Goal: Task Accomplishment & Management: Use online tool/utility

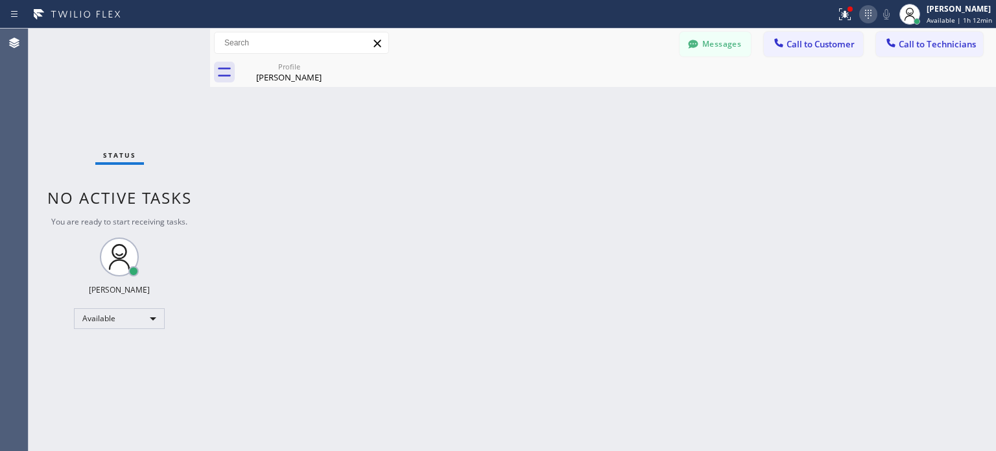
click at [871, 12] on icon at bounding box center [868, 14] width 16 height 16
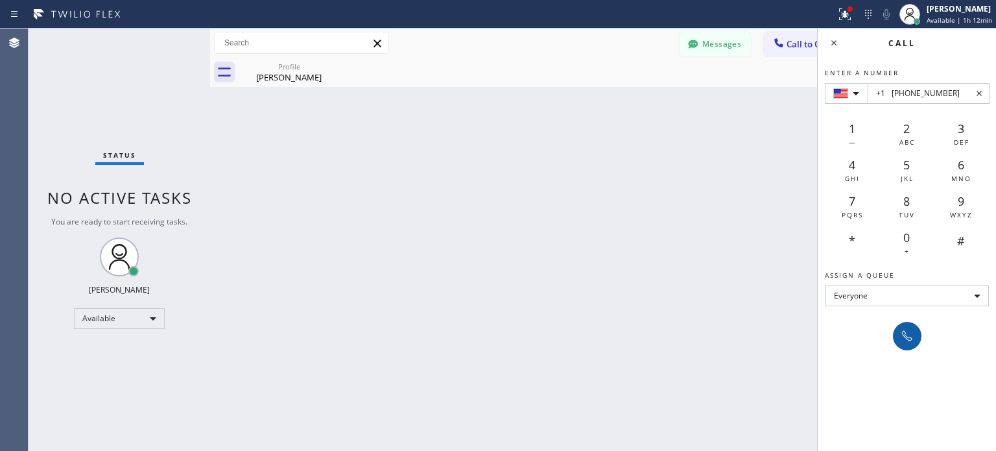
type input "+1 [PHONE_NUMBER]"
click at [904, 337] on icon at bounding box center [907, 336] width 16 height 16
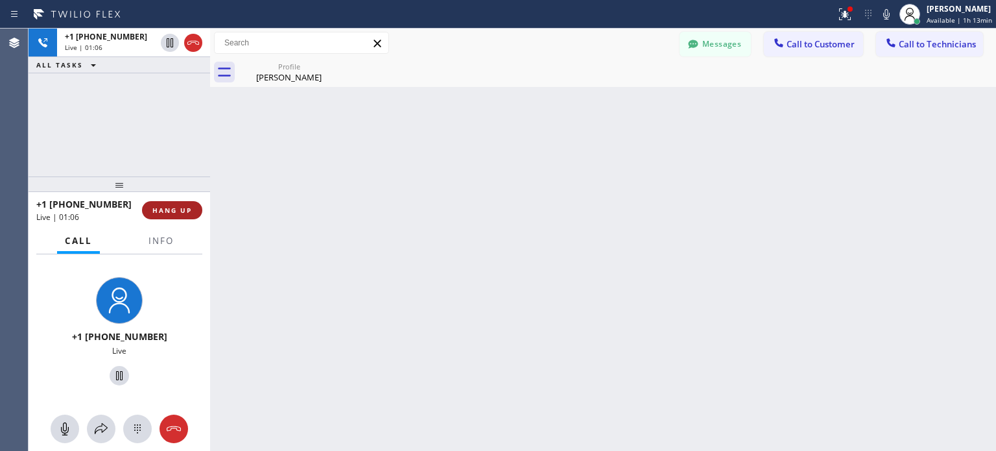
click at [170, 209] on span "HANG UP" at bounding box center [172, 210] width 40 height 9
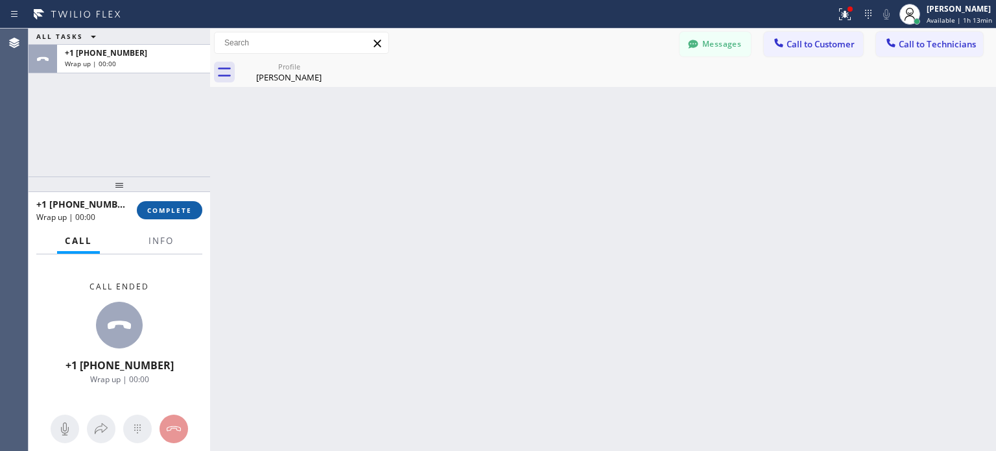
click at [171, 209] on span "COMPLETE" at bounding box center [169, 210] width 45 height 9
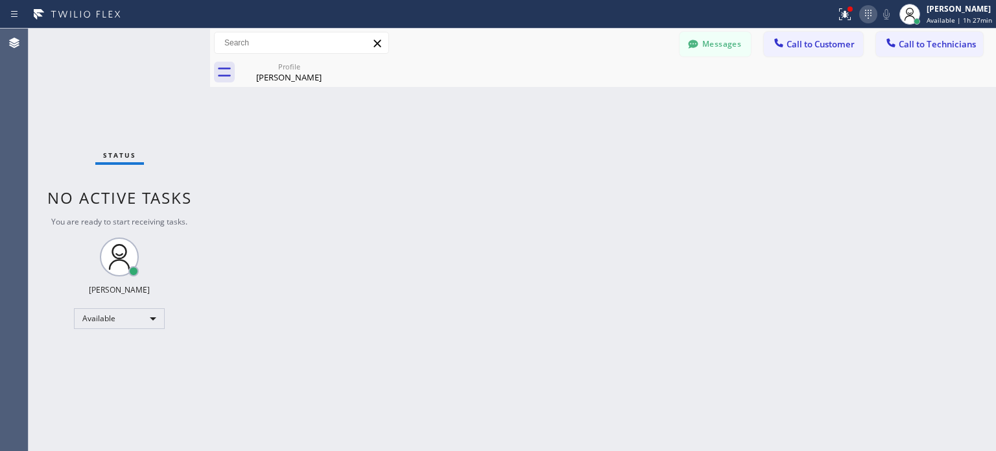
click at [864, 12] on icon at bounding box center [868, 14] width 16 height 16
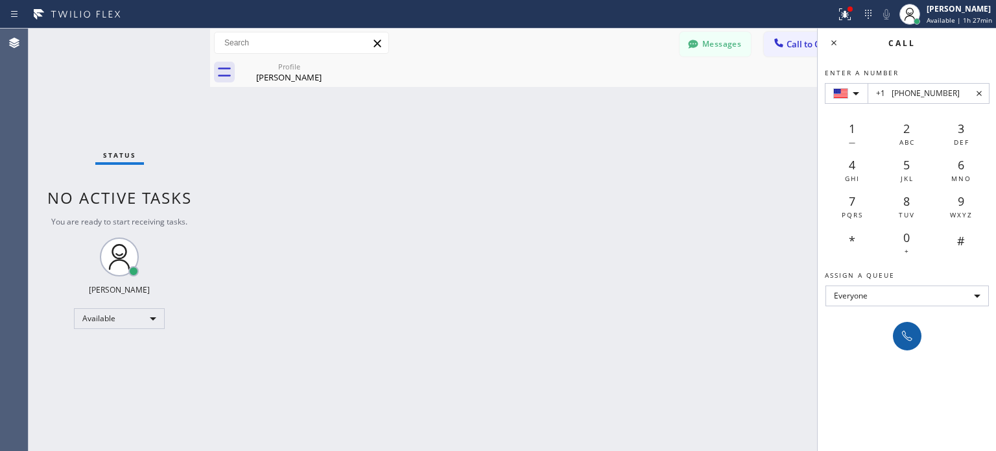
type input "+1 [PHONE_NUMBER]"
click at [909, 339] on icon at bounding box center [907, 336] width 16 height 16
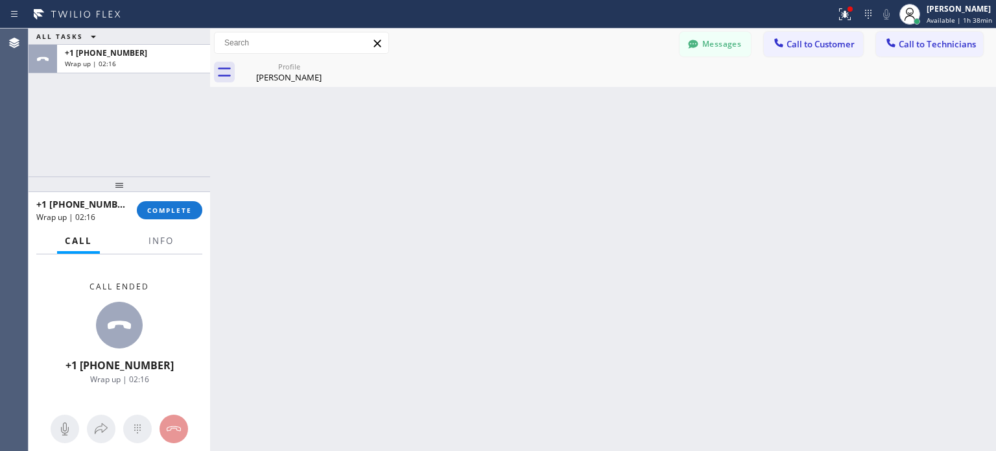
click at [179, 221] on div "+1 [PHONE_NUMBER] Wrap up | 02:16 COMPLETE" at bounding box center [119, 210] width 166 height 34
click at [180, 213] on span "COMPLETE" at bounding box center [169, 210] width 45 height 9
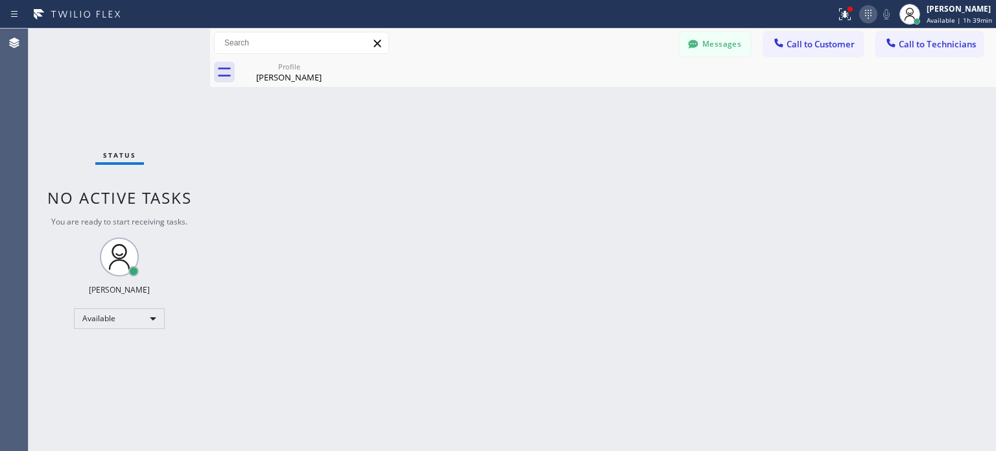
click at [874, 20] on icon at bounding box center [868, 14] width 16 height 16
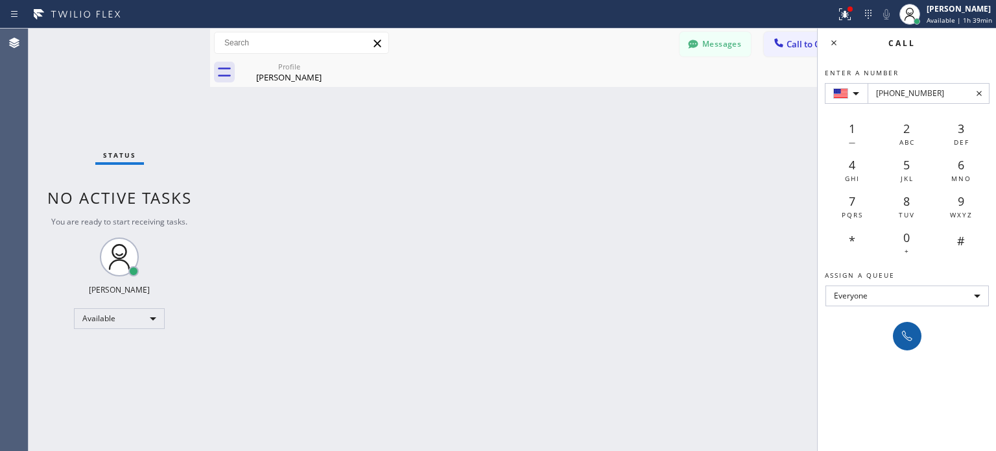
type input "[PHONE_NUMBER]"
click at [898, 342] on div at bounding box center [907, 336] width 18 height 16
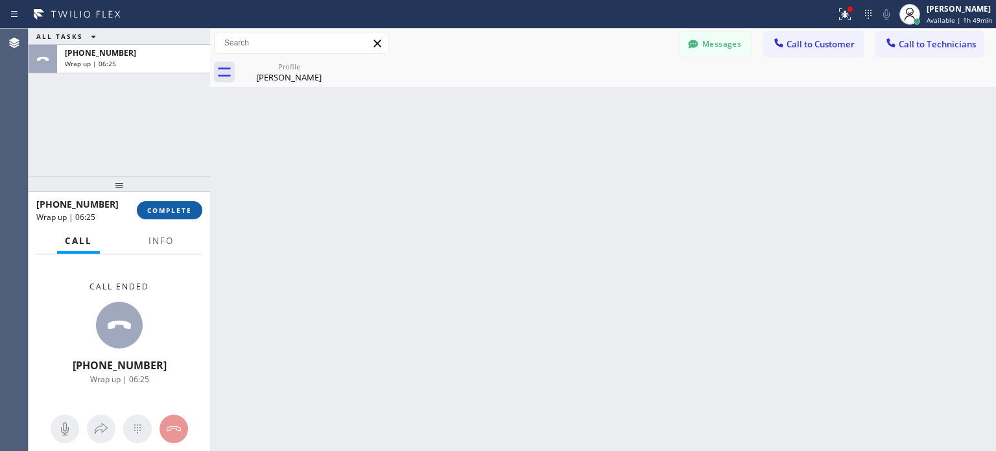
click at [185, 209] on span "COMPLETE" at bounding box center [169, 210] width 45 height 9
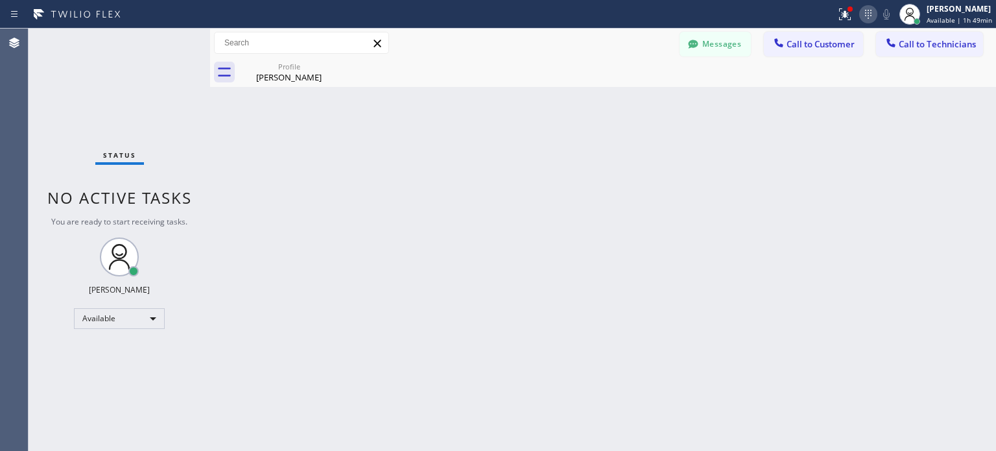
click at [861, 18] on icon at bounding box center [868, 14] width 16 height 16
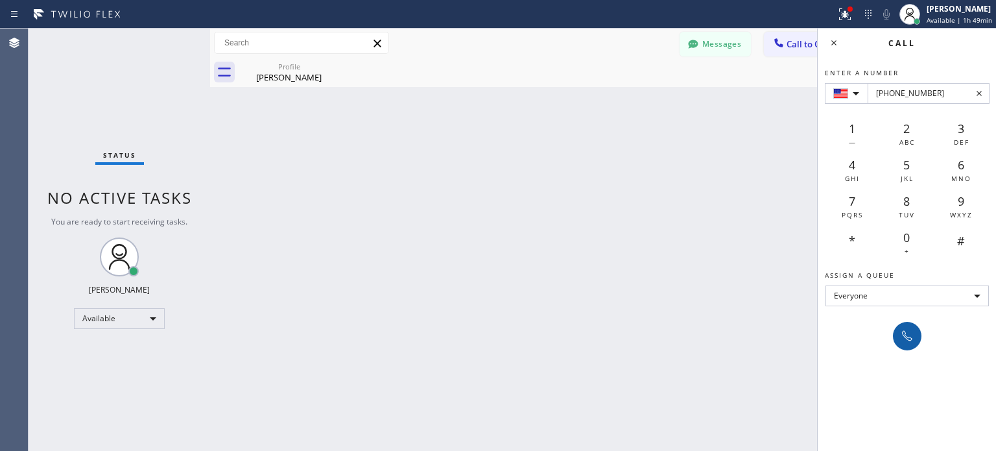
type input "[PHONE_NUMBER]"
click at [908, 345] on button at bounding box center [907, 336] width 29 height 29
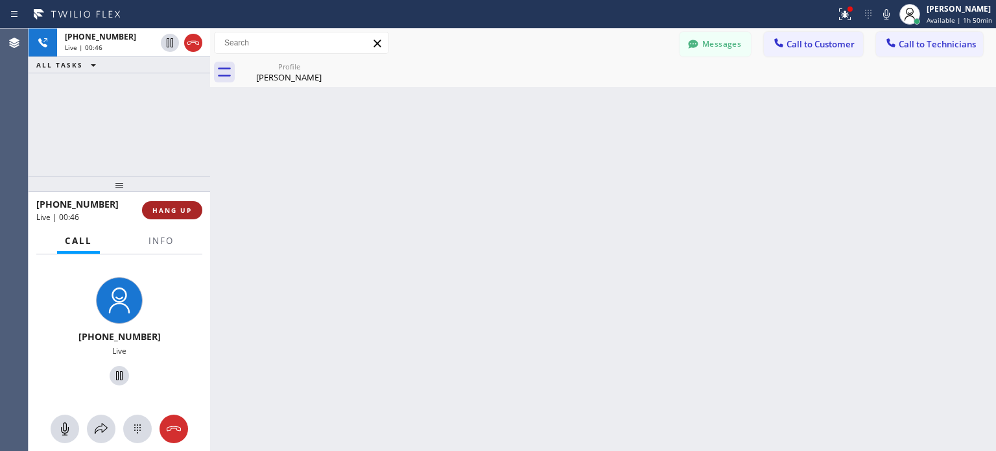
click at [173, 206] on span "HANG UP" at bounding box center [172, 210] width 40 height 9
click at [175, 212] on span "HANG UP" at bounding box center [172, 210] width 40 height 9
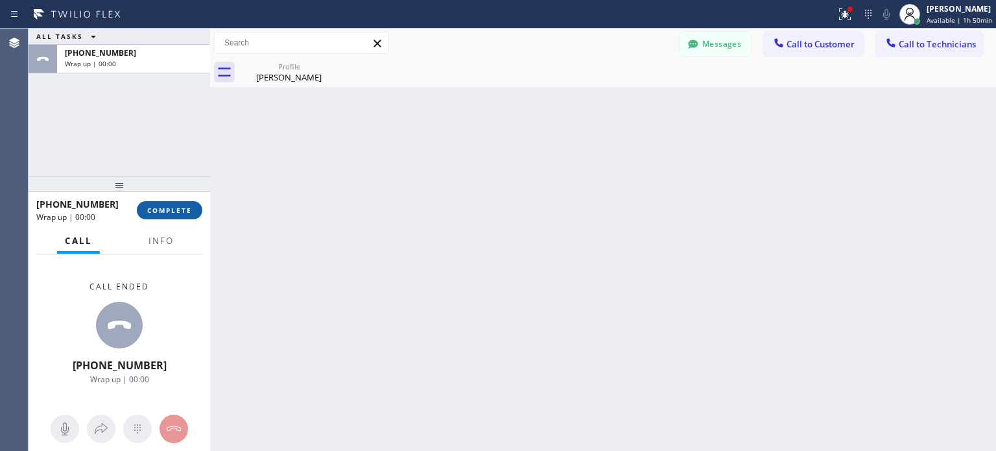
click at [139, 212] on button "COMPLETE" at bounding box center [169, 210] width 65 height 18
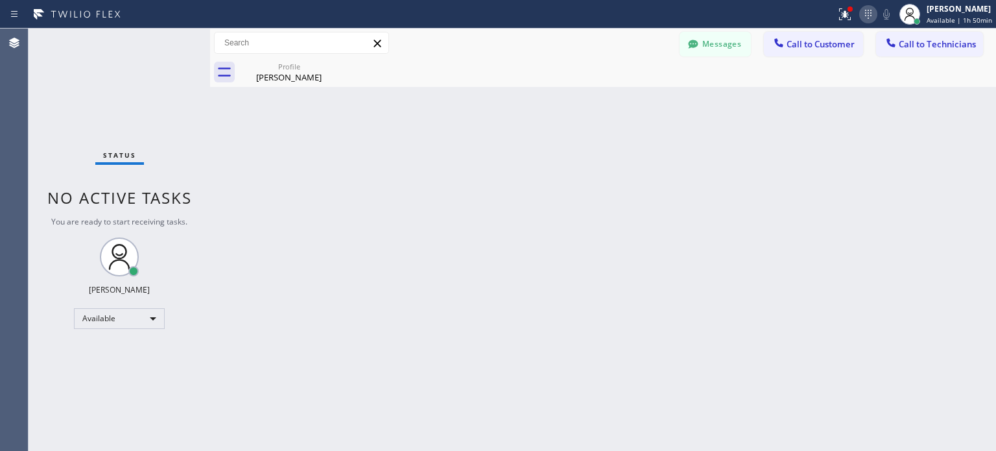
click at [864, 14] on icon at bounding box center [868, 14] width 16 height 16
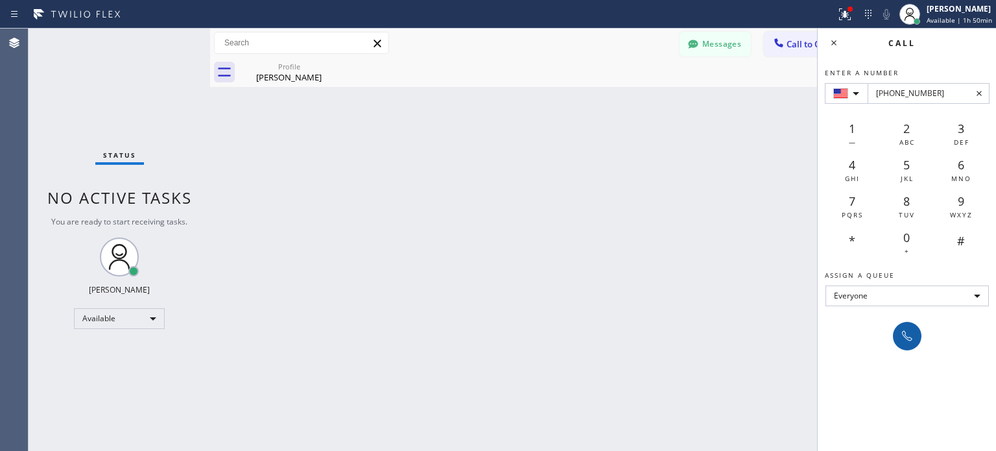
type input "[PHONE_NUMBER]"
click at [897, 331] on button at bounding box center [907, 336] width 29 height 29
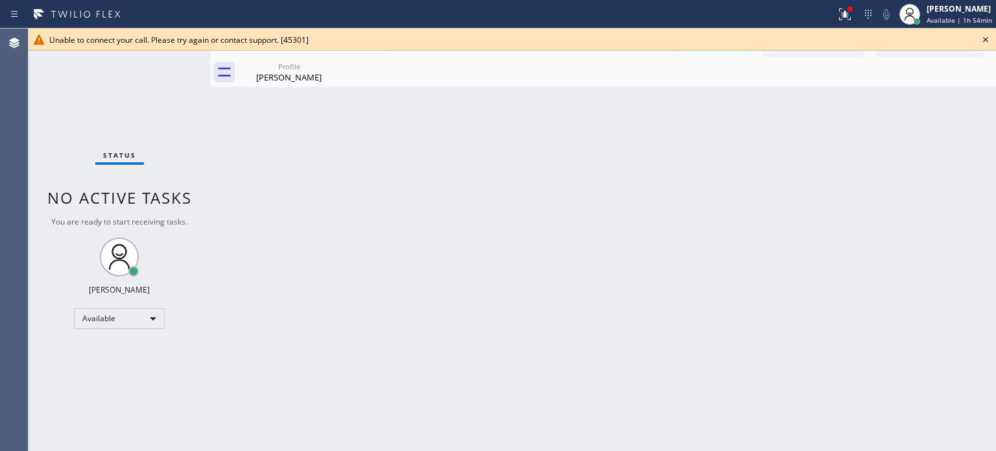
click at [983, 41] on icon at bounding box center [985, 39] width 5 height 5
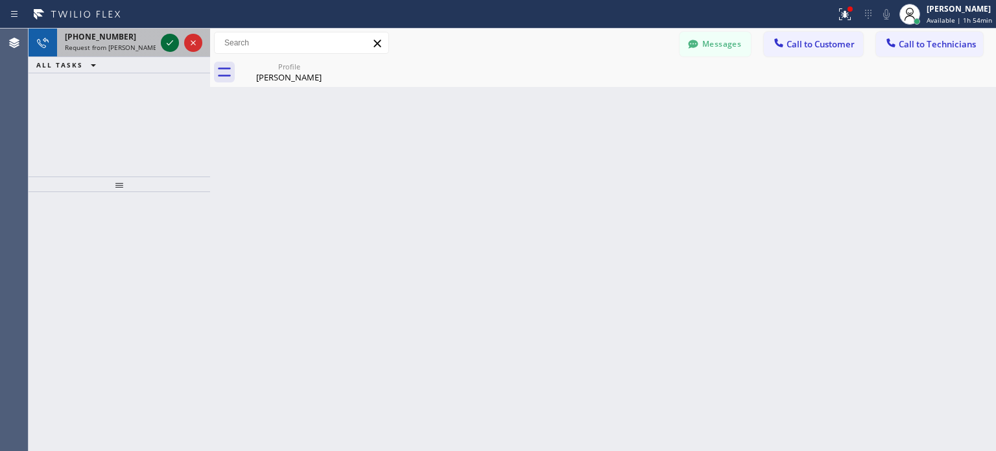
click at [171, 38] on icon at bounding box center [170, 43] width 16 height 16
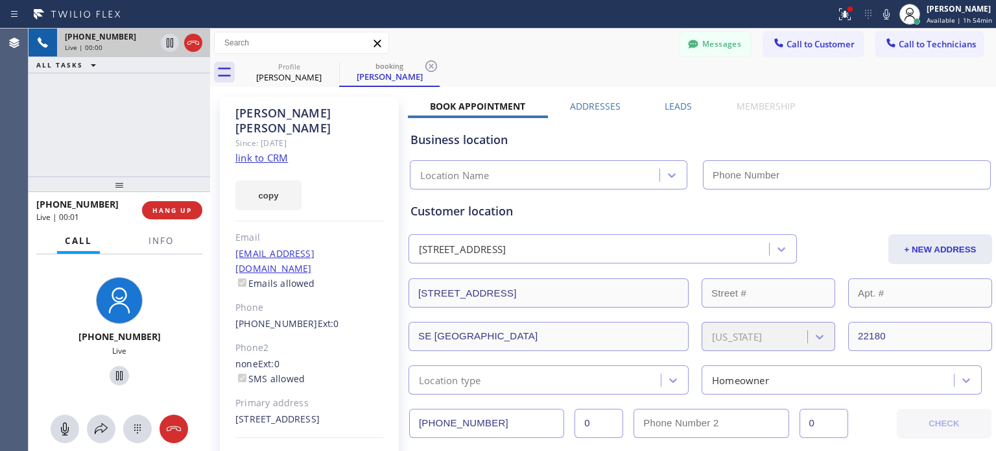
type input "[PHONE_NUMBER]"
click at [171, 211] on span "HANG UP" at bounding box center [172, 210] width 40 height 9
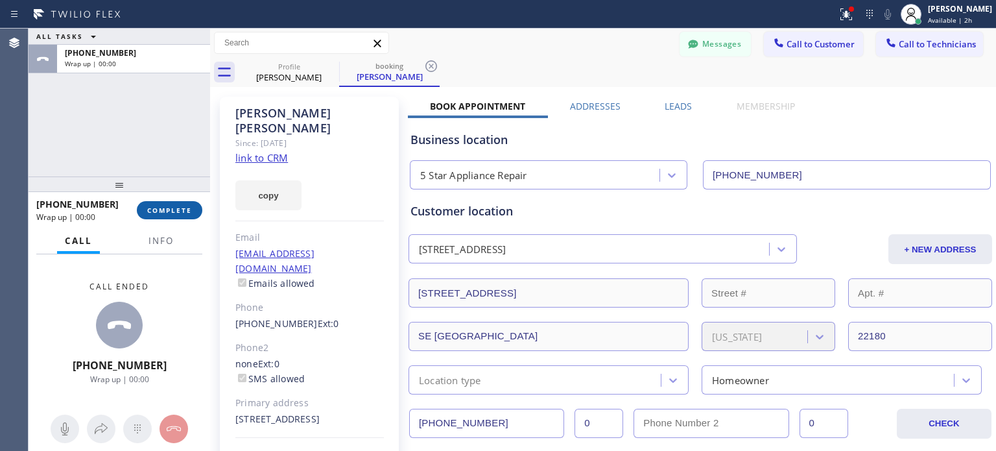
click at [184, 211] on span "COMPLETE" at bounding box center [169, 210] width 45 height 9
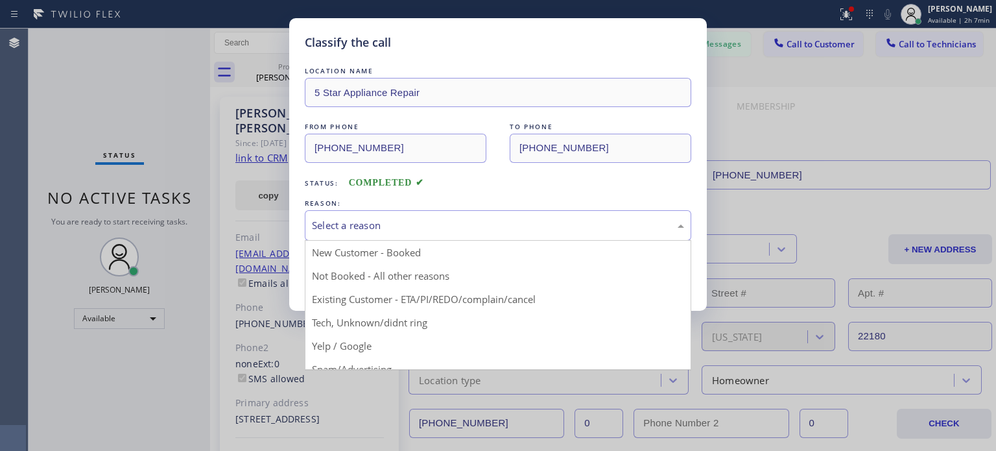
click at [399, 225] on div "Select a reason" at bounding box center [498, 225] width 372 height 15
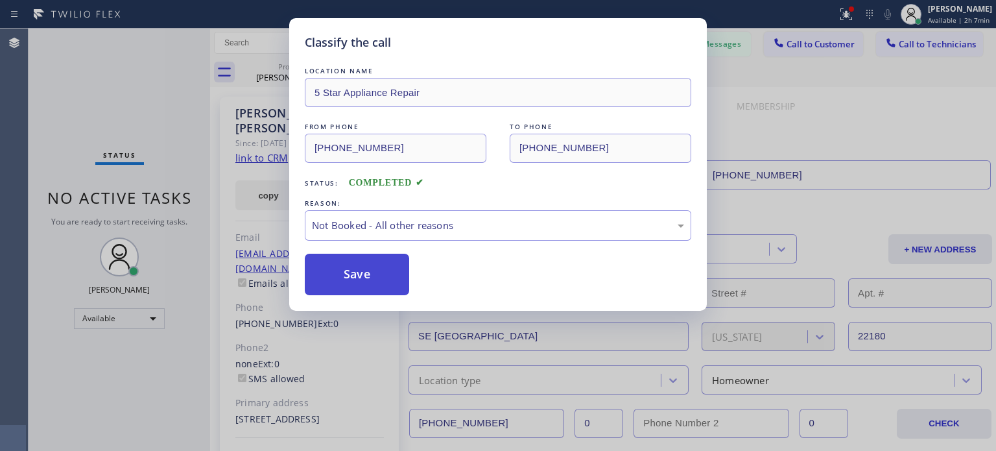
click at [384, 257] on button "Save" at bounding box center [357, 273] width 104 height 41
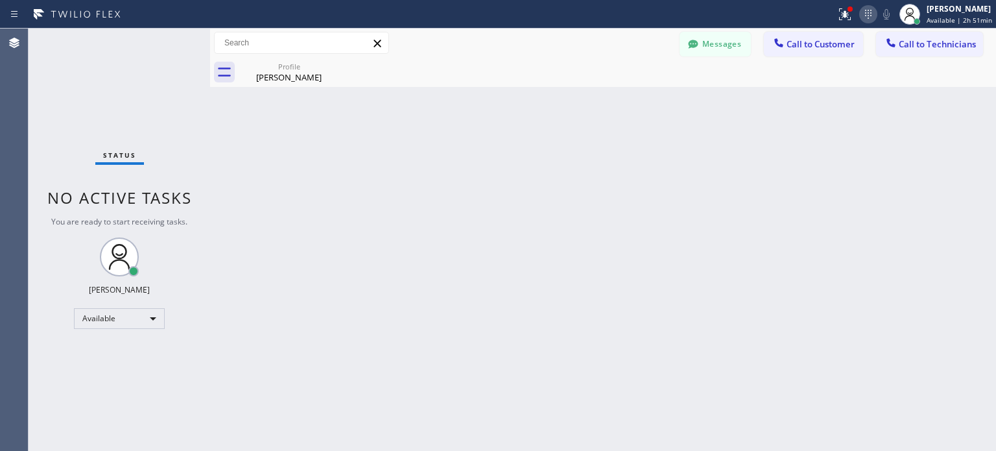
click at [862, 14] on icon at bounding box center [868, 14] width 16 height 16
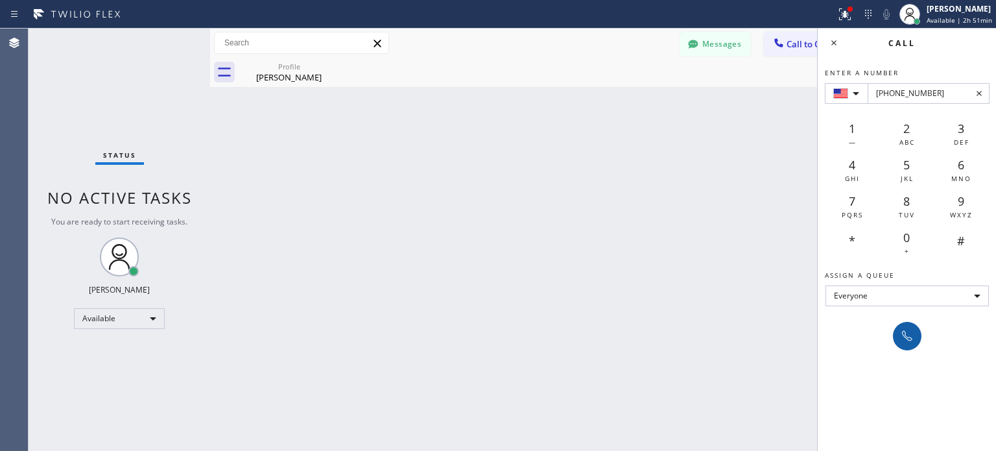
type input "[PHONE_NUMBER]"
click at [897, 338] on button at bounding box center [907, 336] width 29 height 29
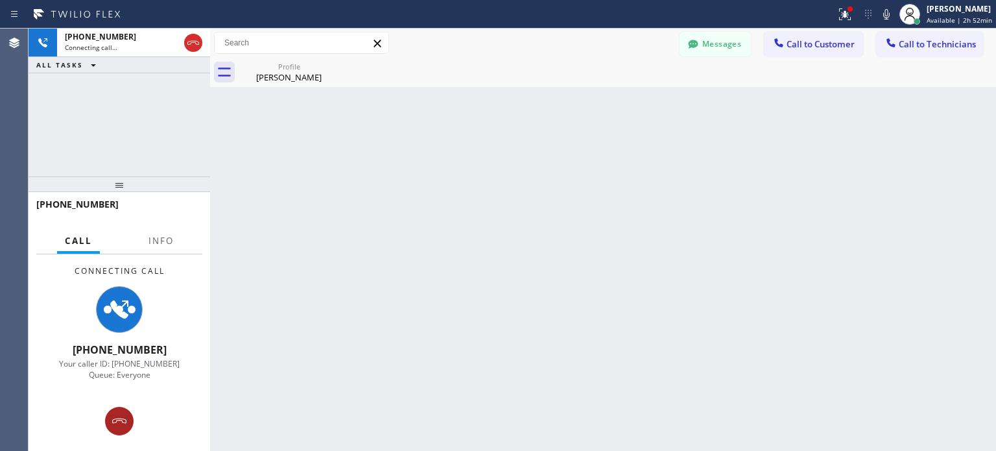
click at [119, 417] on icon at bounding box center [120, 421] width 16 height 16
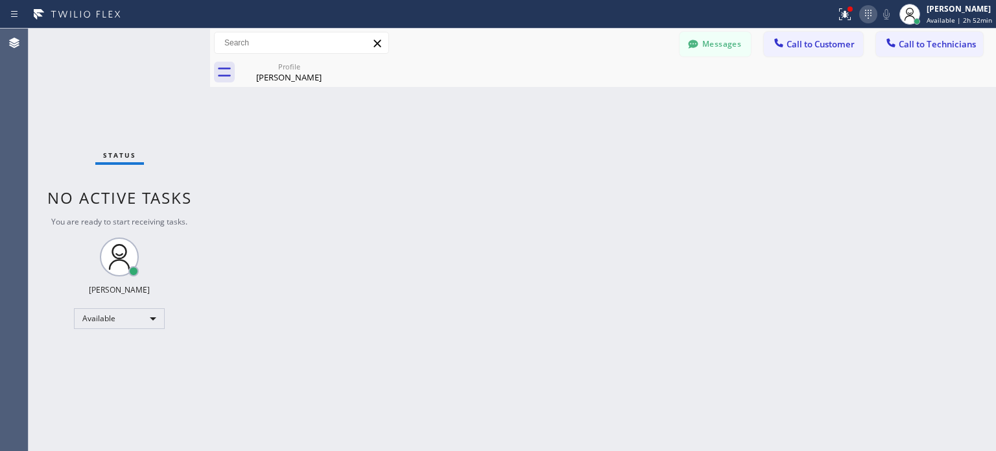
click at [869, 14] on icon at bounding box center [868, 14] width 16 height 16
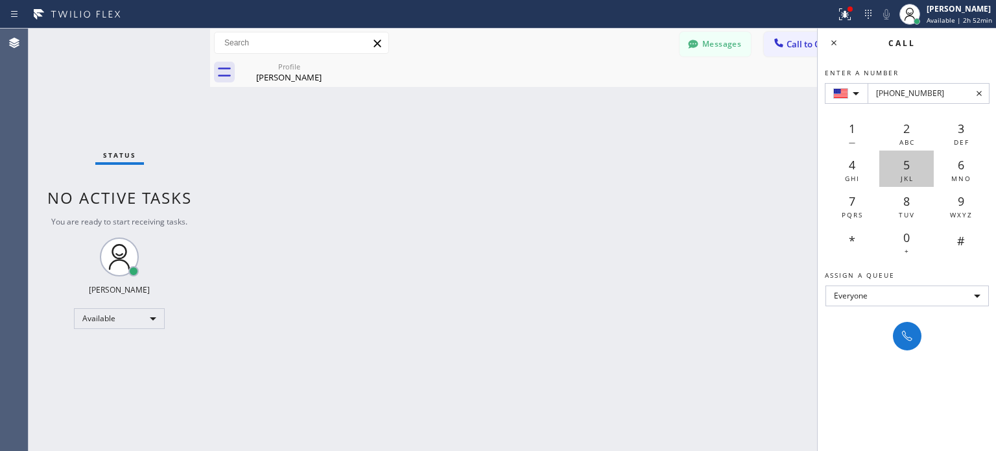
type input "[PHONE_NUMBER]"
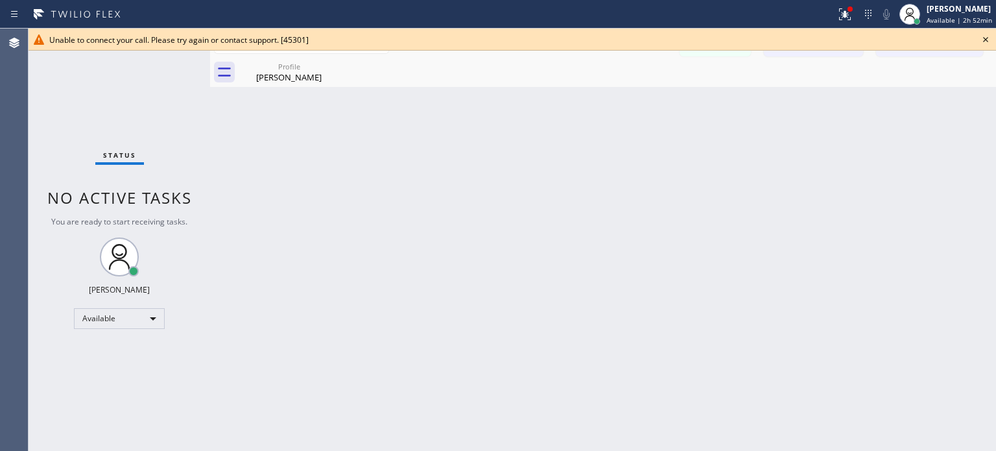
click at [983, 38] on icon at bounding box center [986, 40] width 16 height 16
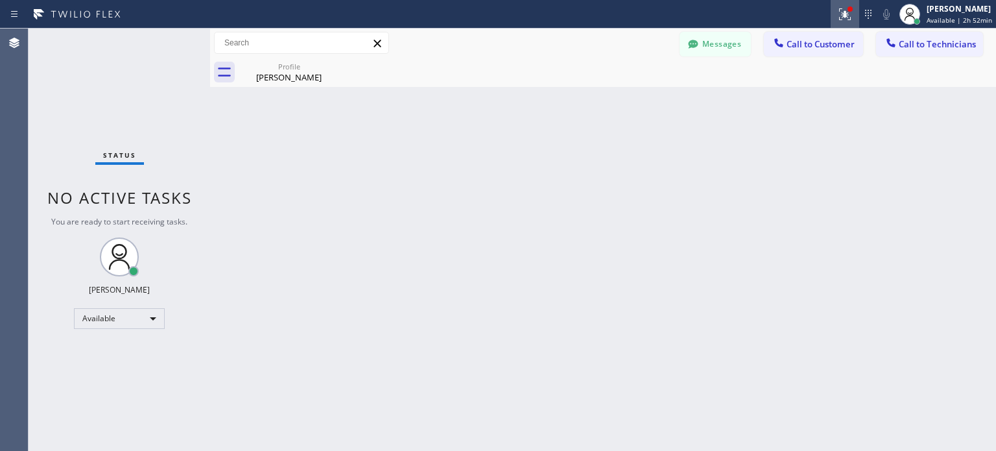
click at [851, 14] on div at bounding box center [844, 14] width 29 height 16
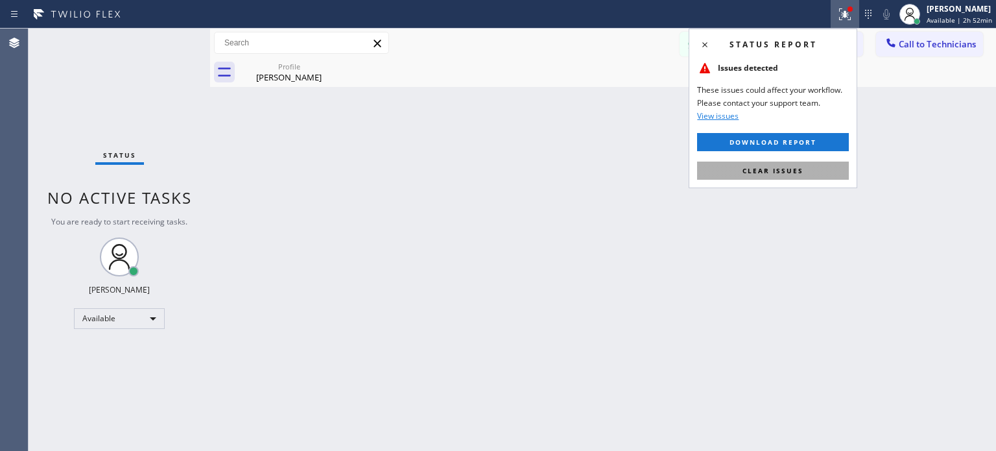
click at [794, 167] on span "Clear issues" at bounding box center [772, 170] width 61 height 9
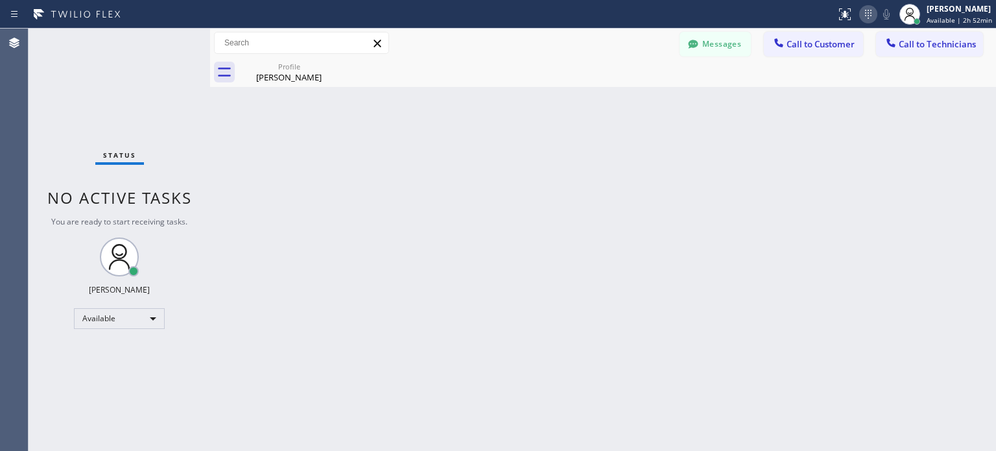
click at [864, 14] on icon at bounding box center [868, 14] width 16 height 16
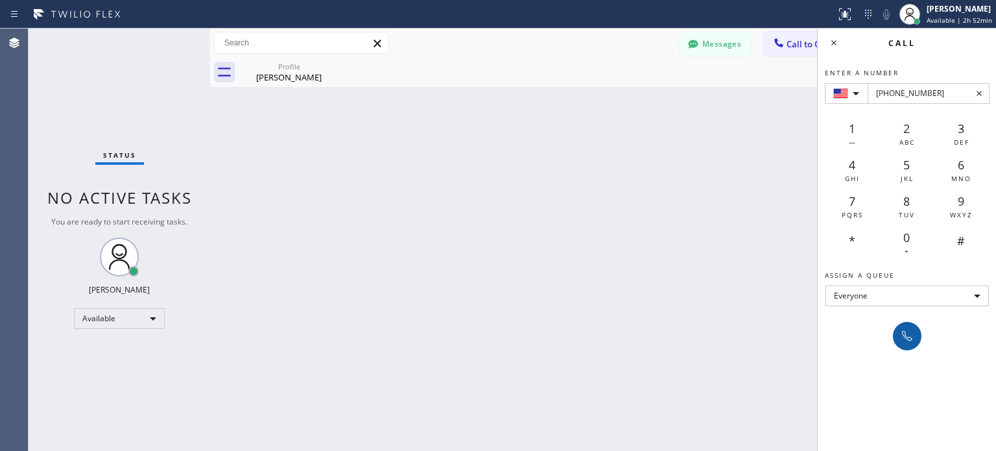
type input "[PHONE_NUMBER]"
click at [905, 336] on icon at bounding box center [907, 336] width 10 height 10
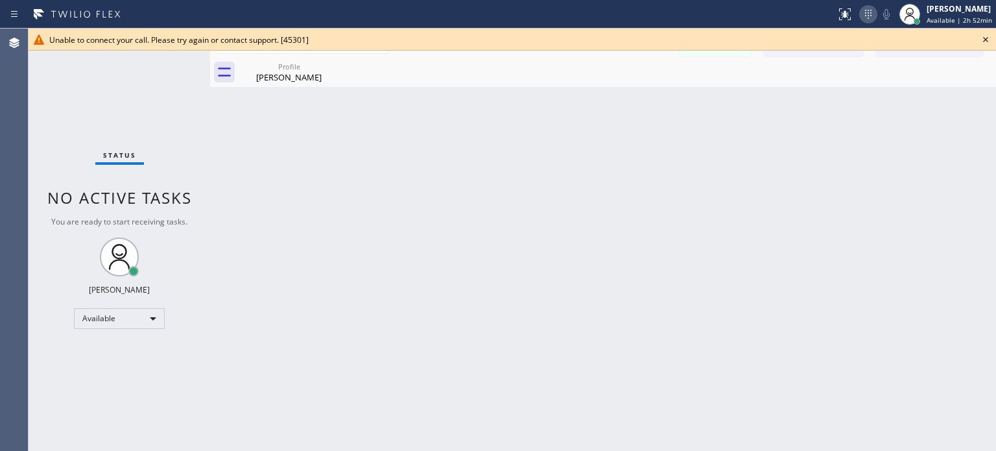
click at [869, 14] on icon at bounding box center [868, 14] width 16 height 16
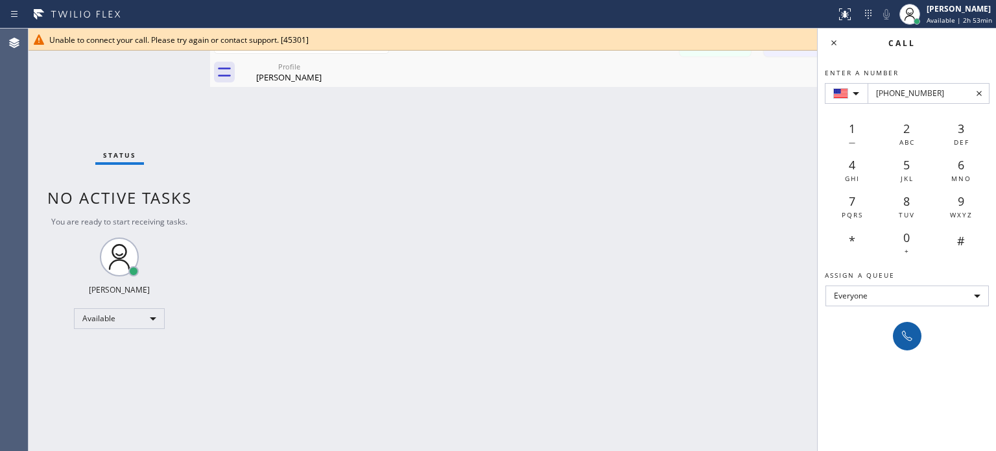
type input "[PHONE_NUMBER]"
click at [915, 344] on button at bounding box center [907, 336] width 29 height 29
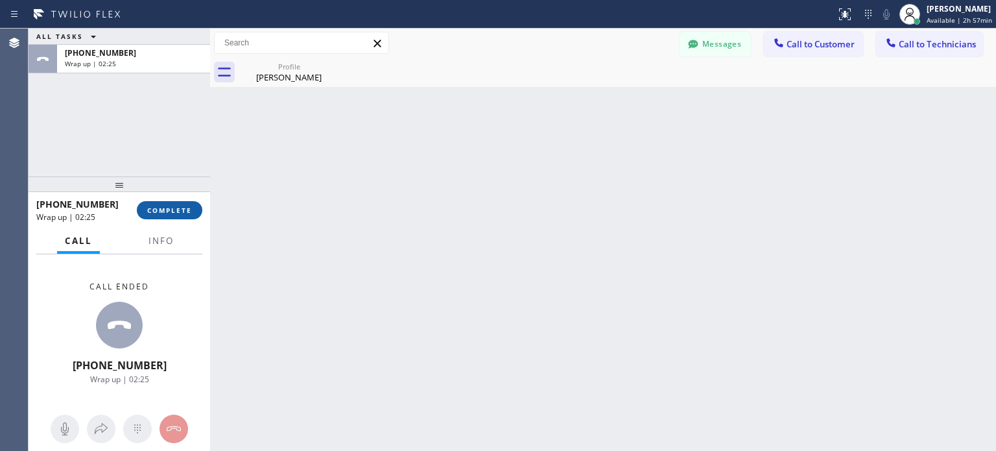
click at [189, 207] on span "COMPLETE" at bounding box center [169, 210] width 45 height 9
